Goal: Find specific page/section: Find specific page/section

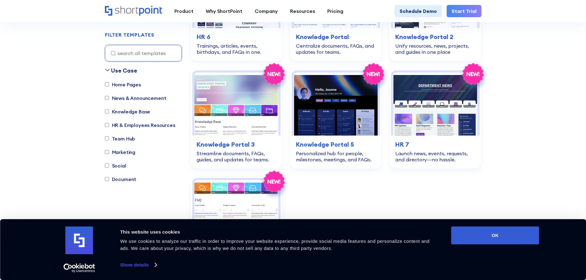
scroll to position [1323, 0]
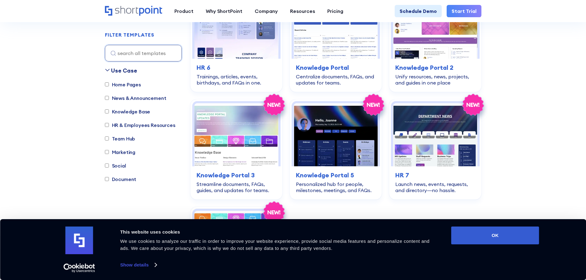
click at [116, 112] on label "Knowledge Base" at bounding box center [128, 111] width 46 height 7
click at [109, 112] on input "Knowledge Base" at bounding box center [107, 112] width 4 height 4
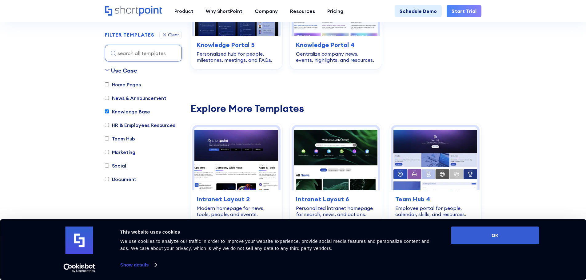
scroll to position [182, 0]
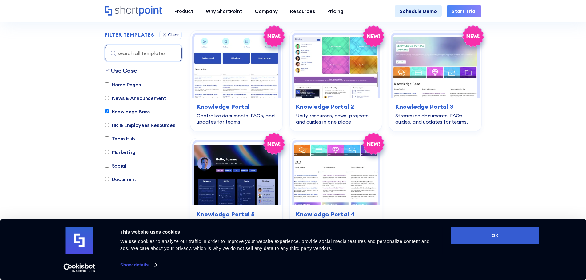
click at [116, 112] on label "Knowledge Base" at bounding box center [128, 111] width 46 height 7
click at [109, 112] on input "Knowledge Base" at bounding box center [107, 112] width 4 height 4
checkbox input "false"
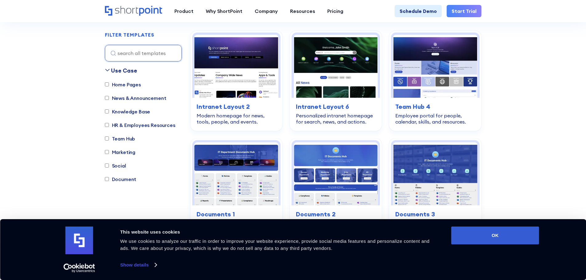
click at [121, 137] on label "Team Hub" at bounding box center [120, 138] width 30 height 7
click at [109, 137] on input "Team Hub" at bounding box center [107, 139] width 4 height 4
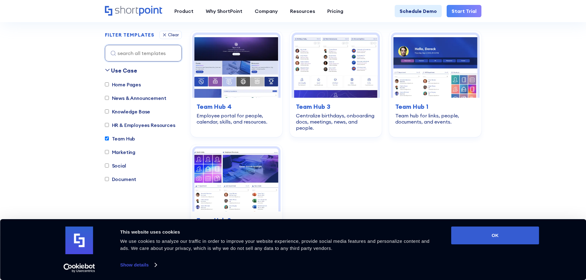
click at [116, 138] on label "Team Hub" at bounding box center [120, 138] width 30 height 7
click at [109, 138] on input "Team Hub" at bounding box center [107, 139] width 4 height 4
checkbox input "false"
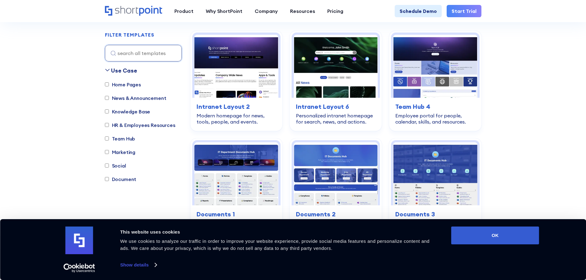
click at [118, 154] on label "Marketing" at bounding box center [120, 152] width 31 height 7
click at [109, 154] on input "Marketing" at bounding box center [107, 152] width 4 height 4
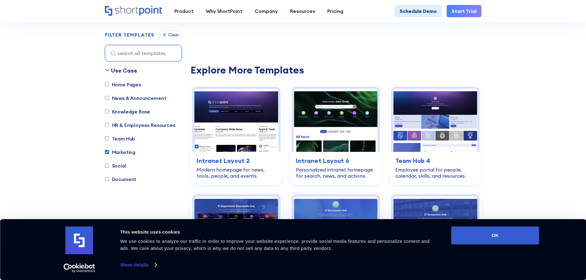
click at [118, 154] on label "Marketing" at bounding box center [120, 152] width 31 height 7
click at [109, 154] on input "Marketing" at bounding box center [107, 152] width 4 height 4
checkbox input "false"
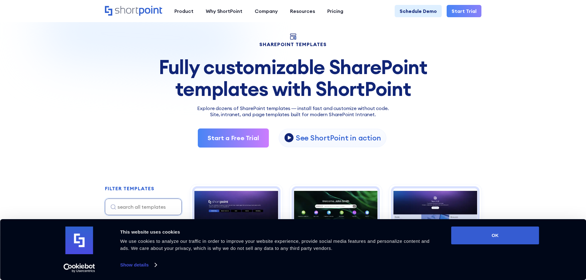
scroll to position [0, 0]
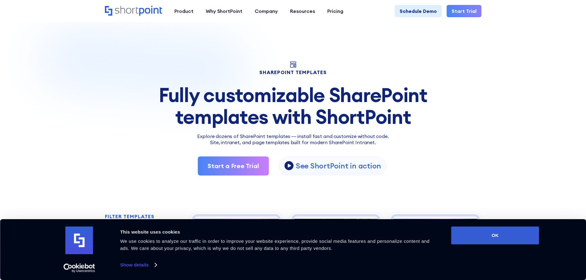
click at [465, 101] on div "Fully customizable SharePoint templates with ShortPoint" at bounding box center [293, 105] width 377 height 43
